Goal: Register for event/course

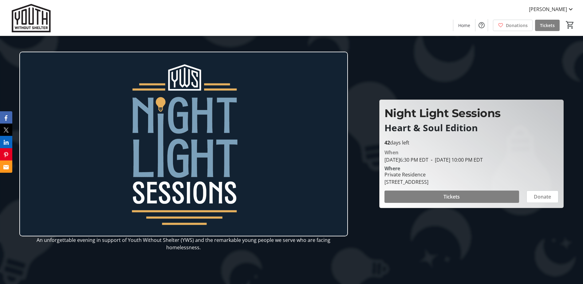
click at [214, 18] on div "Monika Fox Home Donations Tickets 0" at bounding box center [291, 18] width 583 height 36
click at [224, 26] on div "Monika Fox Home Donations Tickets 0" at bounding box center [291, 18] width 583 height 36
